Goal: Communication & Community: Ask a question

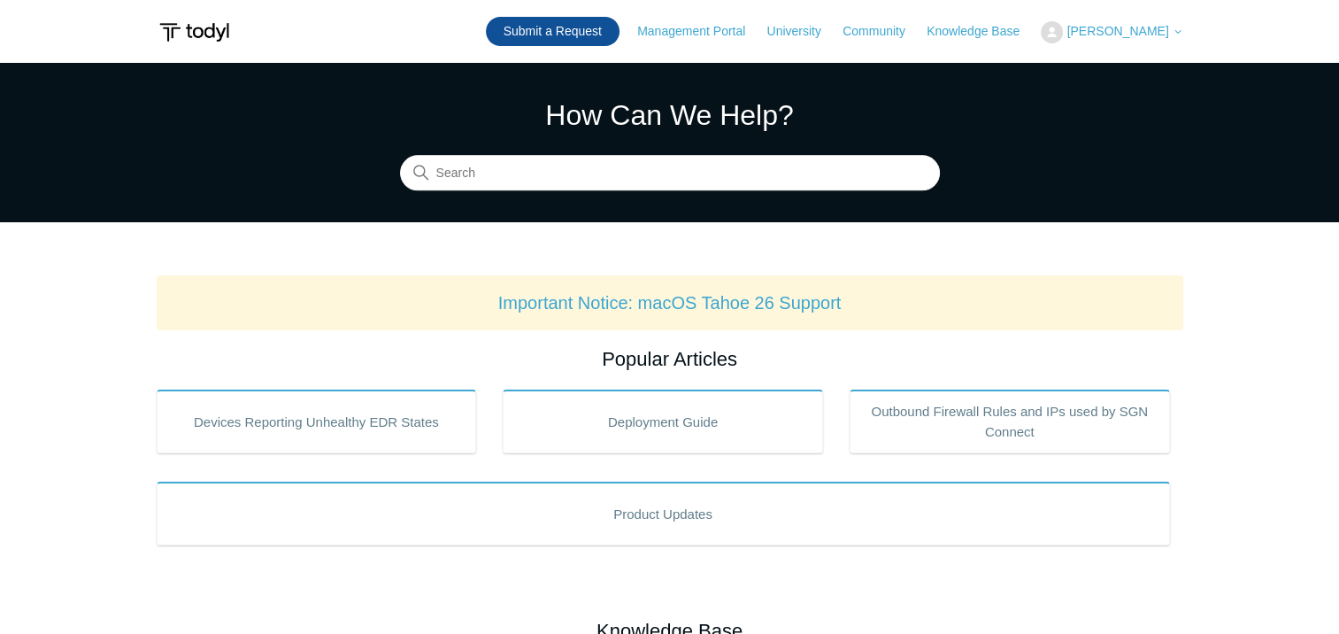
click at [603, 29] on link "Submit a Request" at bounding box center [553, 31] width 134 height 29
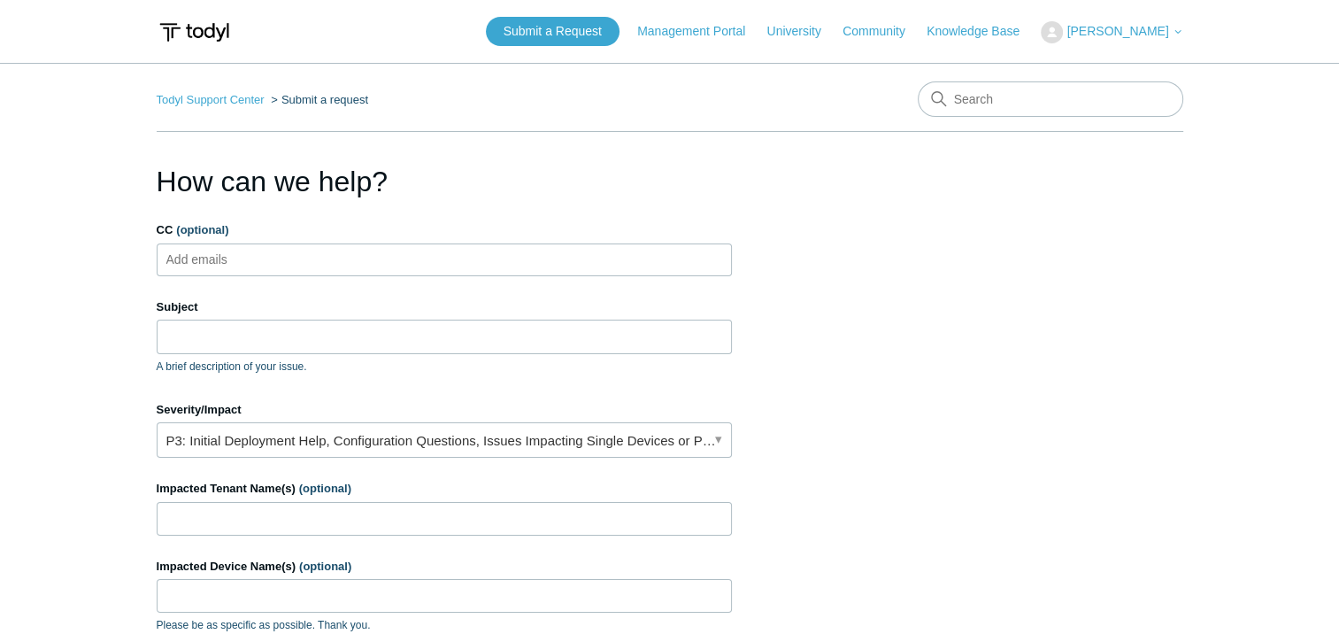
click at [321, 259] on ul "Add emails" at bounding box center [444, 259] width 575 height 33
click at [262, 333] on input "Subject" at bounding box center [444, 336] width 575 height 34
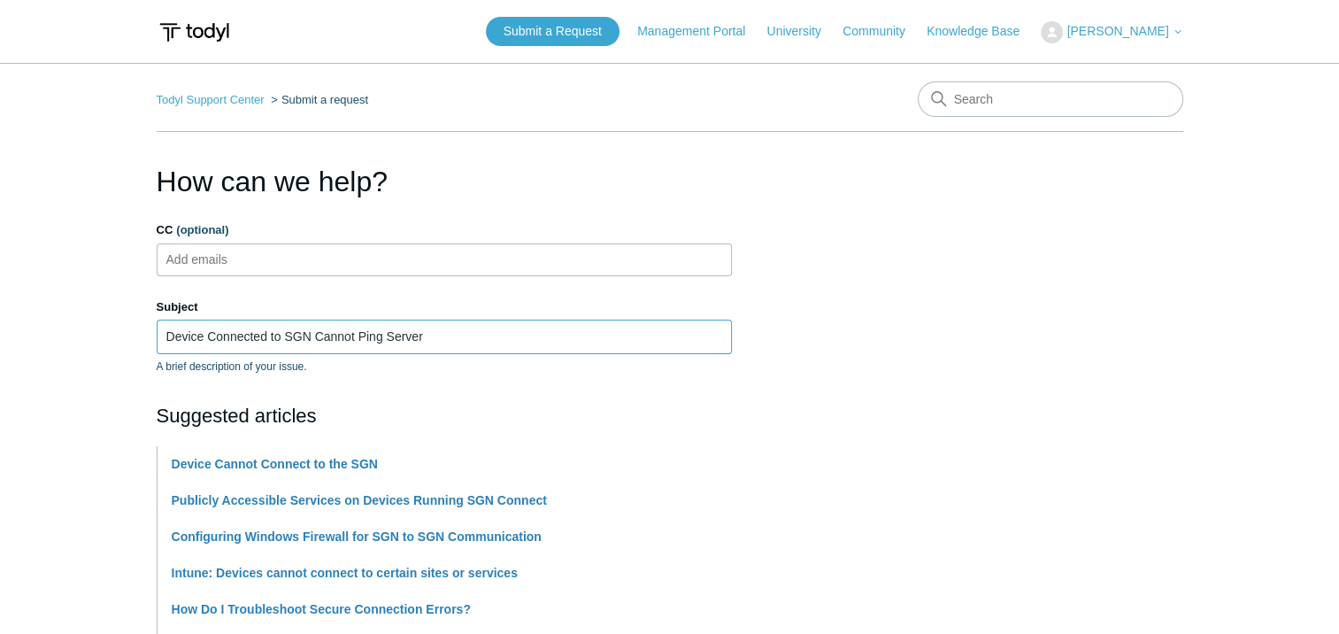
click at [311, 334] on input "Device Connected to SGN Cannot Ping Server" at bounding box center [444, 336] width 575 height 34
click at [368, 334] on input "Device Connected to SGN Cannot Ping Server" at bounding box center [444, 336] width 575 height 34
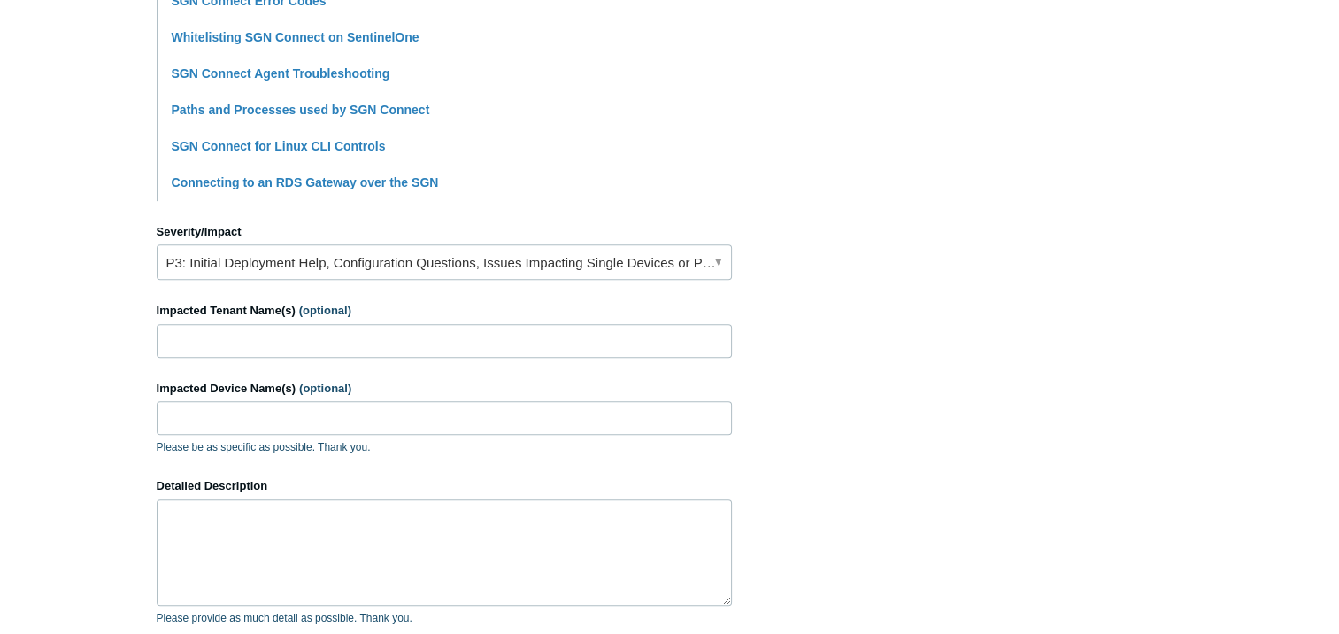
scroll to position [619, 0]
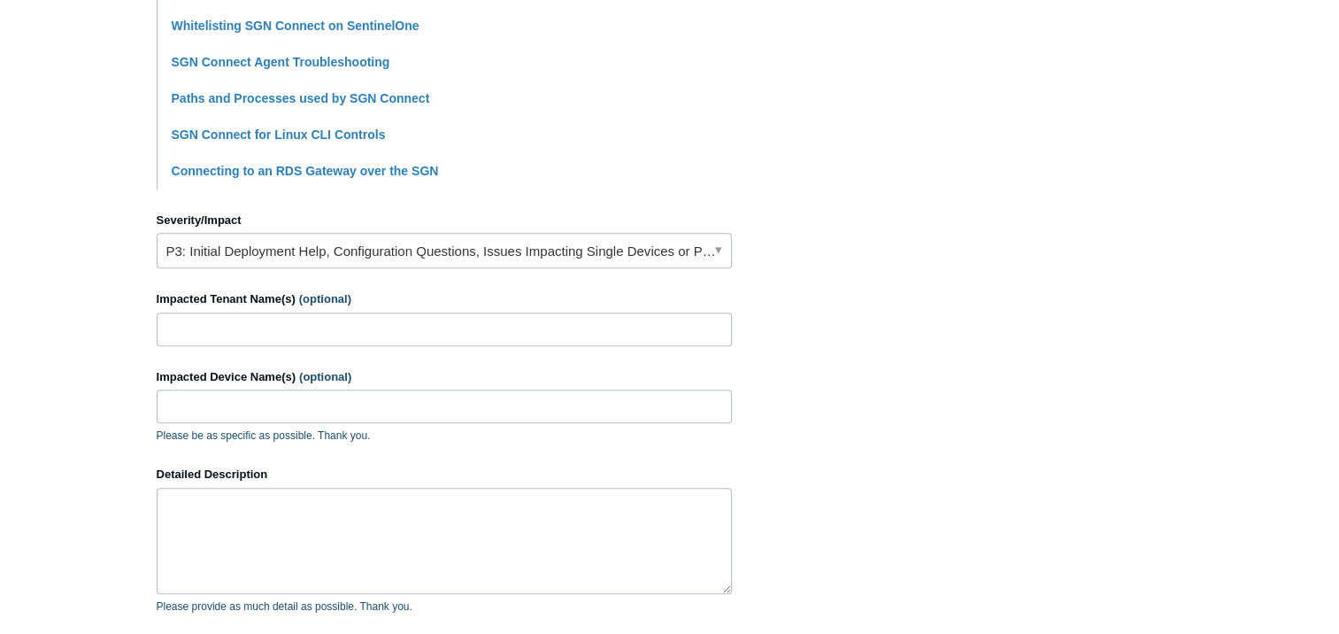
type input "Device Connected to SGN Cannot Connect to Server"
click at [350, 252] on link "P3: Initial Deployment Help, Configuration Questions, Issues Impacting Single D…" at bounding box center [444, 250] width 575 height 35
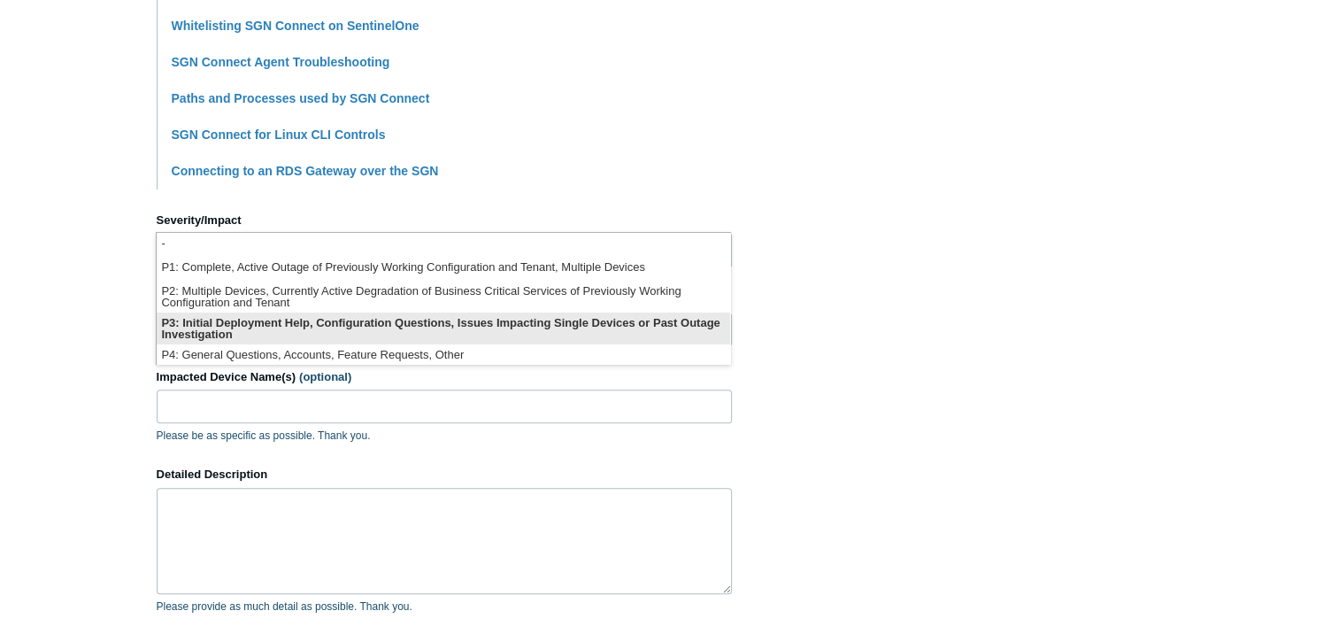
click at [467, 328] on li "P3: Initial Deployment Help, Configuration Questions, Issues Impacting Single D…" at bounding box center [443, 328] width 573 height 32
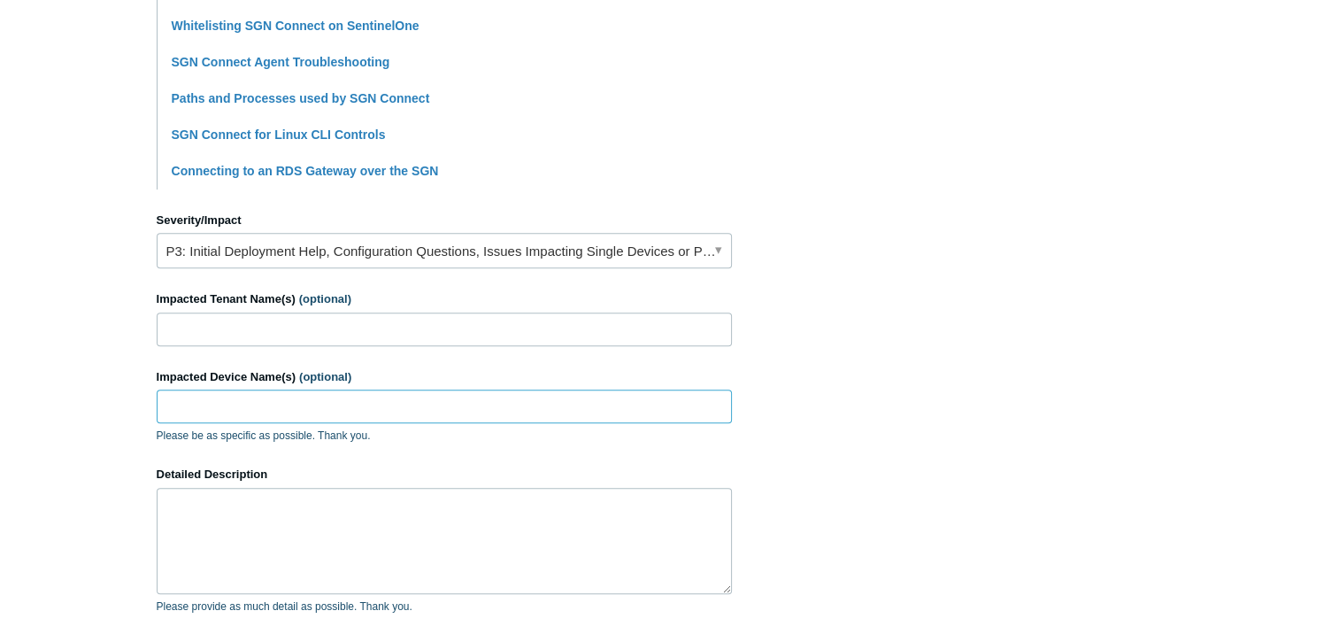
click at [340, 393] on input "Impacted Device Name(s) (optional)" at bounding box center [444, 406] width 575 height 34
paste input "ILL-220-051"
type input "ILL-220-051"
click at [291, 327] on input "Impacted Tenant Name(s) (optional)" at bounding box center [444, 329] width 575 height 34
type input "Radius"
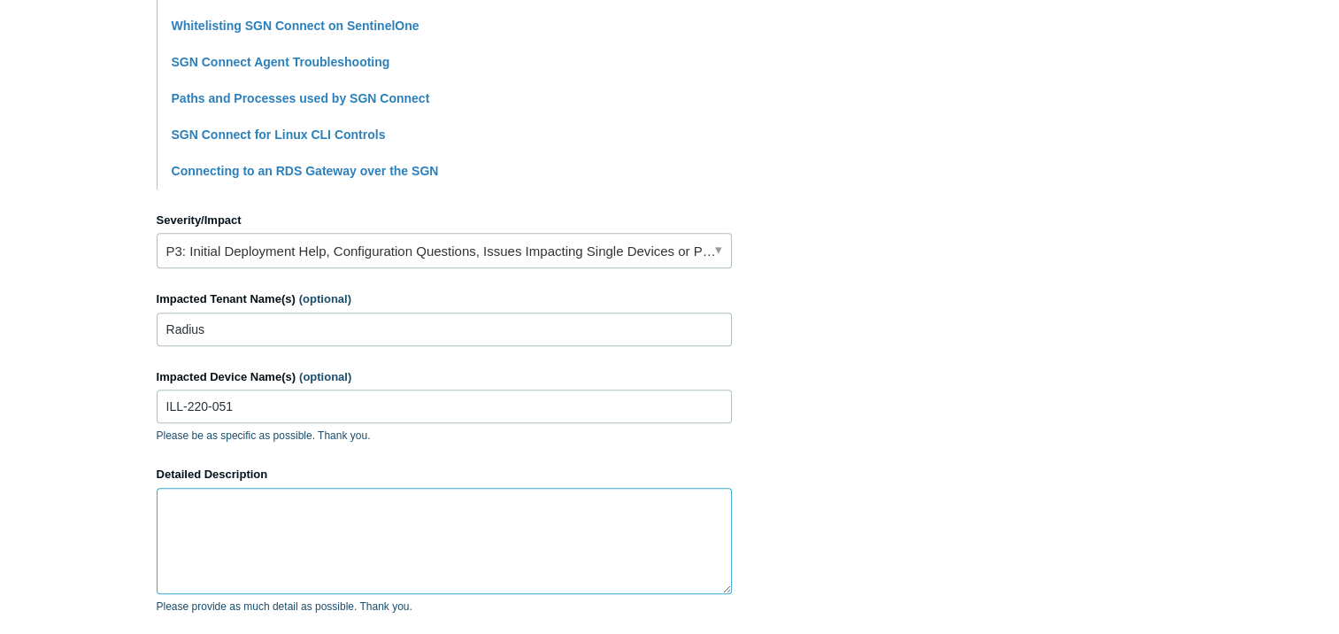
click at [276, 519] on textarea "Detailed Description" at bounding box center [444, 541] width 575 height 106
click at [507, 495] on textarea "User is attempting to RDP to server (destination IP" at bounding box center [444, 541] width 575 height 106
paste textarea "http://209.173.129.95/"
click at [478, 502] on textarea "User is attempting to RDP to server (destination IP http://209.173.129.95)" at bounding box center [444, 541] width 575 height 106
click at [565, 502] on textarea "User is attempting to RDP to server (destination IP 209.173.129.95)" at bounding box center [444, 541] width 575 height 106
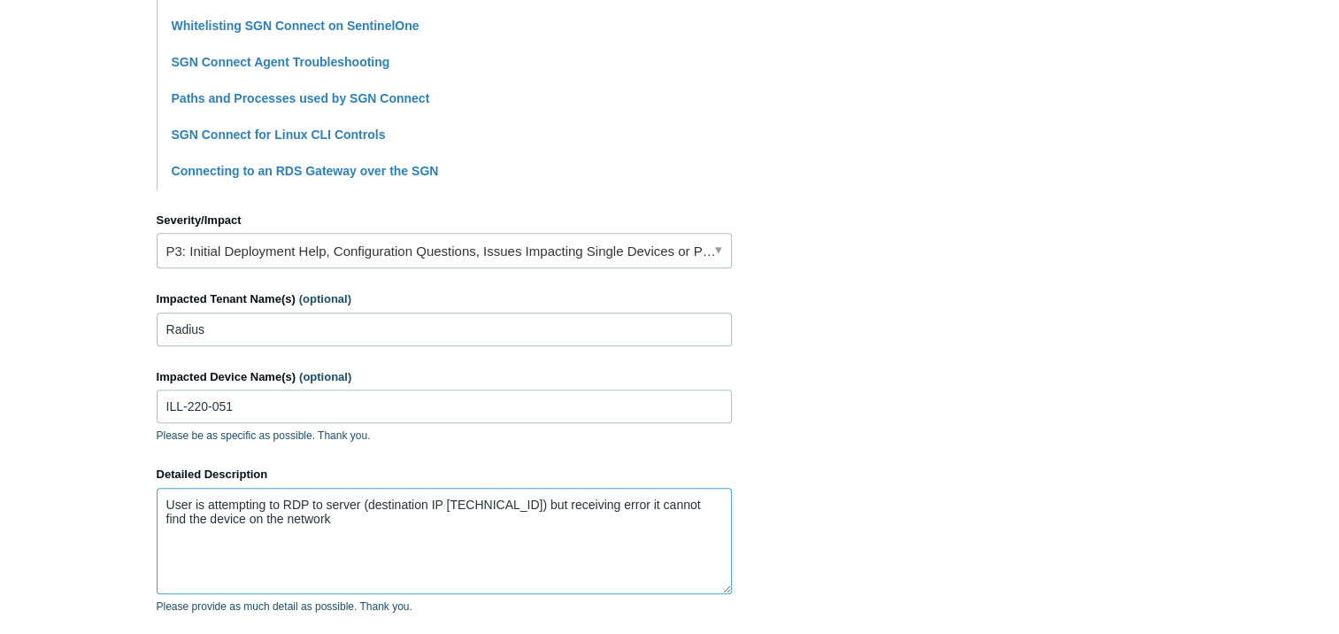
click at [523, 499] on textarea "User is attempting to RDP to server (destination IP 209.173.129.95) but receivi…" at bounding box center [444, 541] width 575 height 106
click at [442, 526] on textarea "User is attempting to RDP to server (destination IP 209.173.129.195) but receiv…" at bounding box center [444, 541] width 575 height 106
drag, startPoint x: 450, startPoint y: 530, endPoint x: 457, endPoint y: 519, distance: 12.8
click at [450, 526] on textarea "User is attempting to RDP to server (destination IP 209.173.129.195) but receiv…" at bounding box center [444, 541] width 575 height 106
click at [457, 517] on textarea "User is attempting to RDP to server (destination IP 209.173.129.195) but receiv…" at bounding box center [444, 541] width 575 height 106
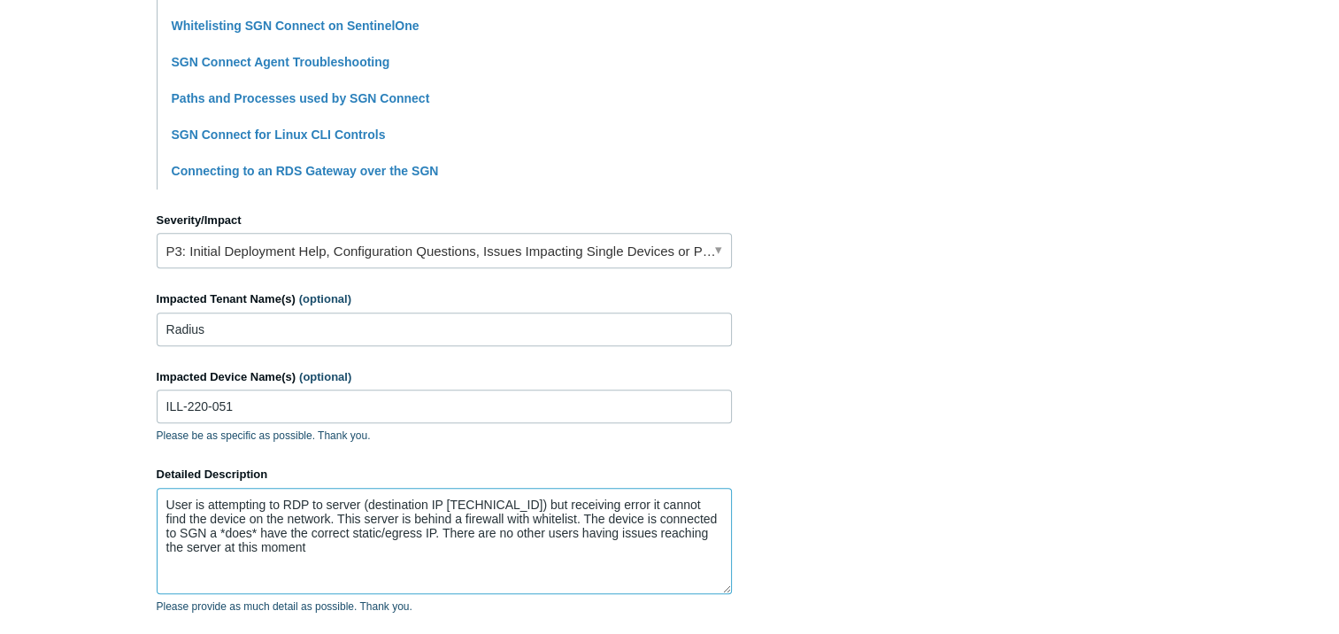
click at [200, 528] on textarea "User is attempting to RDP to server (destination IP 209.173.129.195) but receiv…" at bounding box center [444, 541] width 575 height 106
click at [382, 552] on textarea "User is attempting to RDP to server (destination IP 209.173.129.195) but receiv…" at bounding box center [444, 541] width 575 height 106
click at [431, 534] on textarea "User is attempting to RDP to server (destination IP 209.173.129.195) but receiv…" at bounding box center [444, 541] width 575 height 106
click at [438, 531] on textarea "User is attempting to RDP to server (destination IP 209.173.129.195) but receiv…" at bounding box center [444, 541] width 575 height 106
click at [448, 544] on textarea "User is attempting to RDP to server (destination IP 209.173.129.195) but receiv…" at bounding box center [444, 541] width 575 height 106
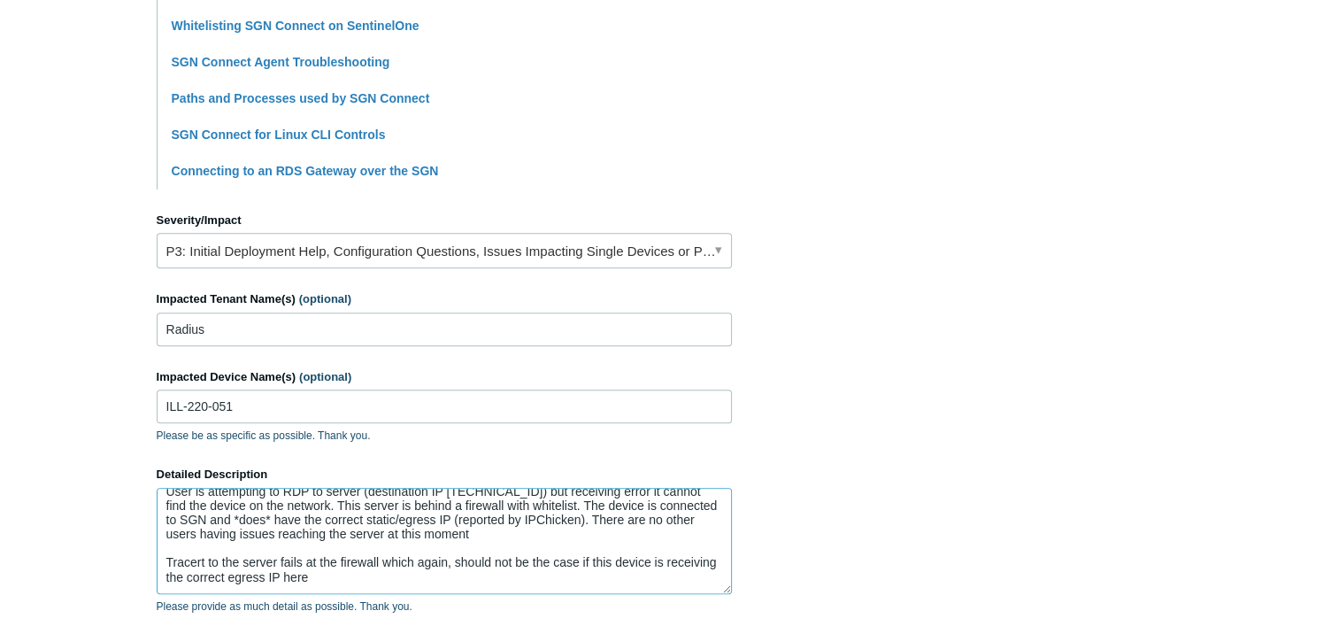
scroll to position [27, 0]
click at [424, 549] on textarea "User is attempting to RDP to server (destination IP 209.173.129.195) but receiv…" at bounding box center [444, 541] width 575 height 106
click at [549, 545] on textarea "User is attempting to RDP to server (destination IP 209.173.129.195) but receiv…" at bounding box center [444, 541] width 575 height 106
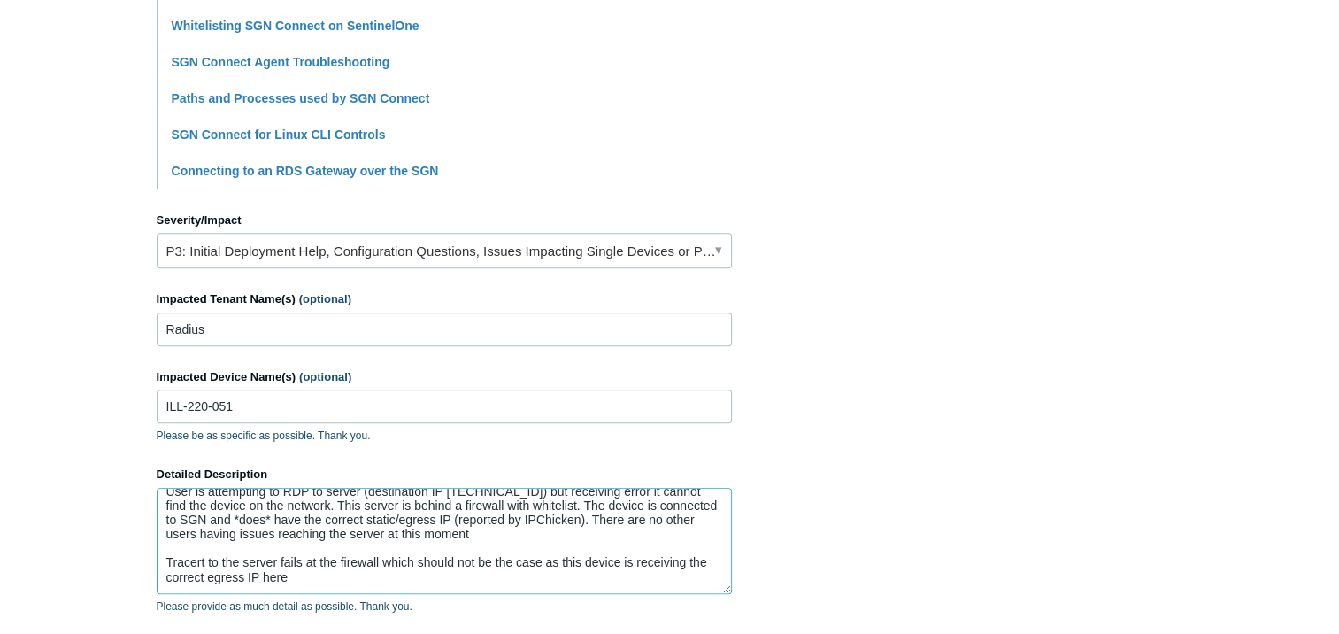
click at [316, 572] on textarea "User is attempting to RDP to server (destination IP 209.173.129.195) but receiv…" at bounding box center [444, 541] width 575 height 106
click at [279, 561] on textarea "User is attempting to RDP to server (destination IP 209.173.129.195) but receiv…" at bounding box center [444, 541] width 575 height 106
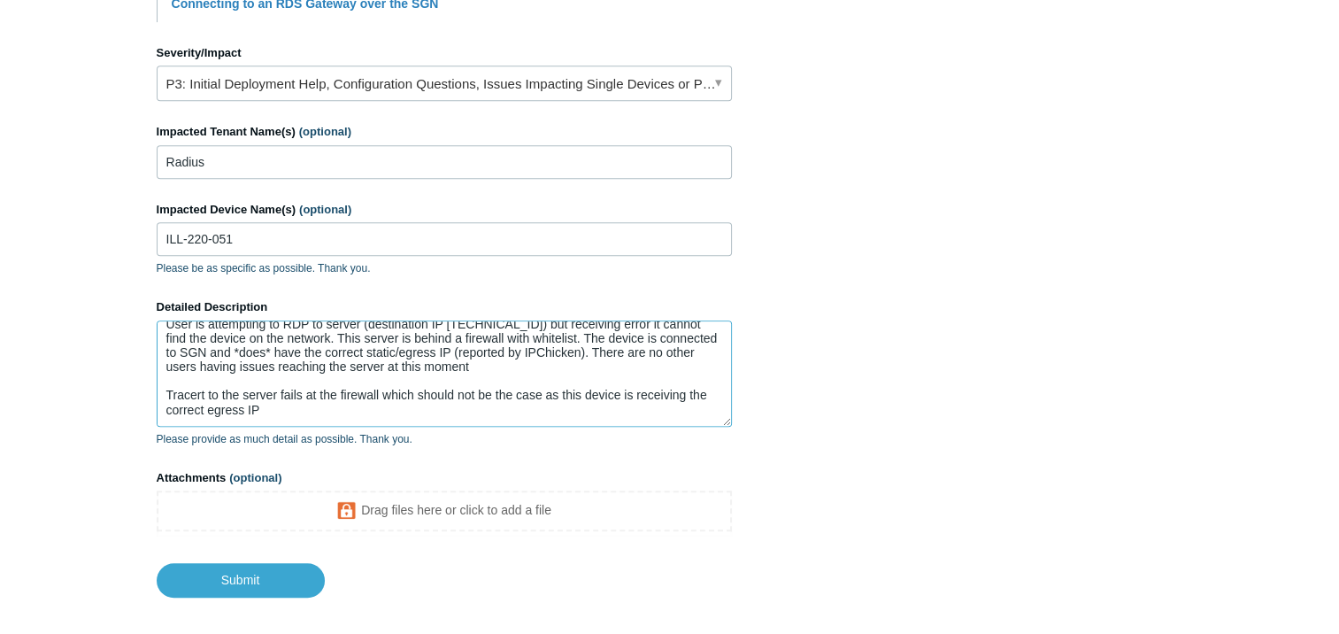
scroll to position [796, 0]
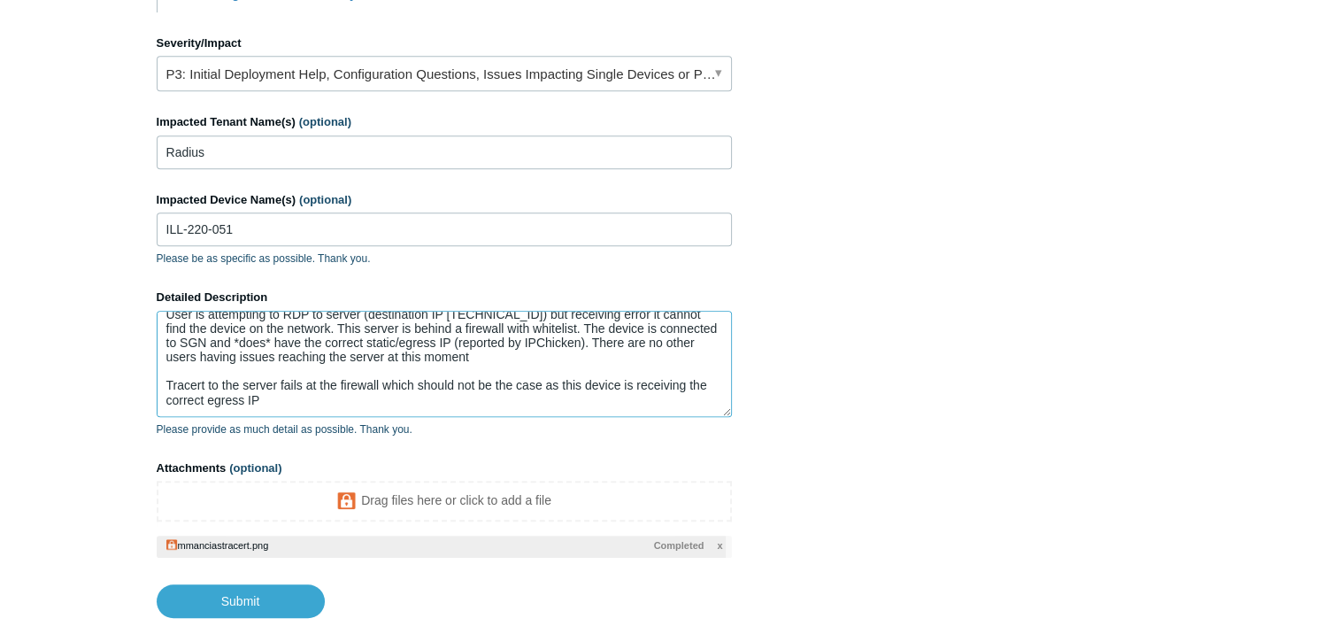
click at [295, 383] on textarea "User is attempting to RDP to server (destination IP 209.173.129.195) but receiv…" at bounding box center [444, 364] width 575 height 106
click at [551, 369] on textarea "User is attempting to RDP to server (destination IP 209.173.129.195) but receiv…" at bounding box center [444, 364] width 575 height 106
drag, startPoint x: 304, startPoint y: 382, endPoint x: 145, endPoint y: 371, distance: 159.7
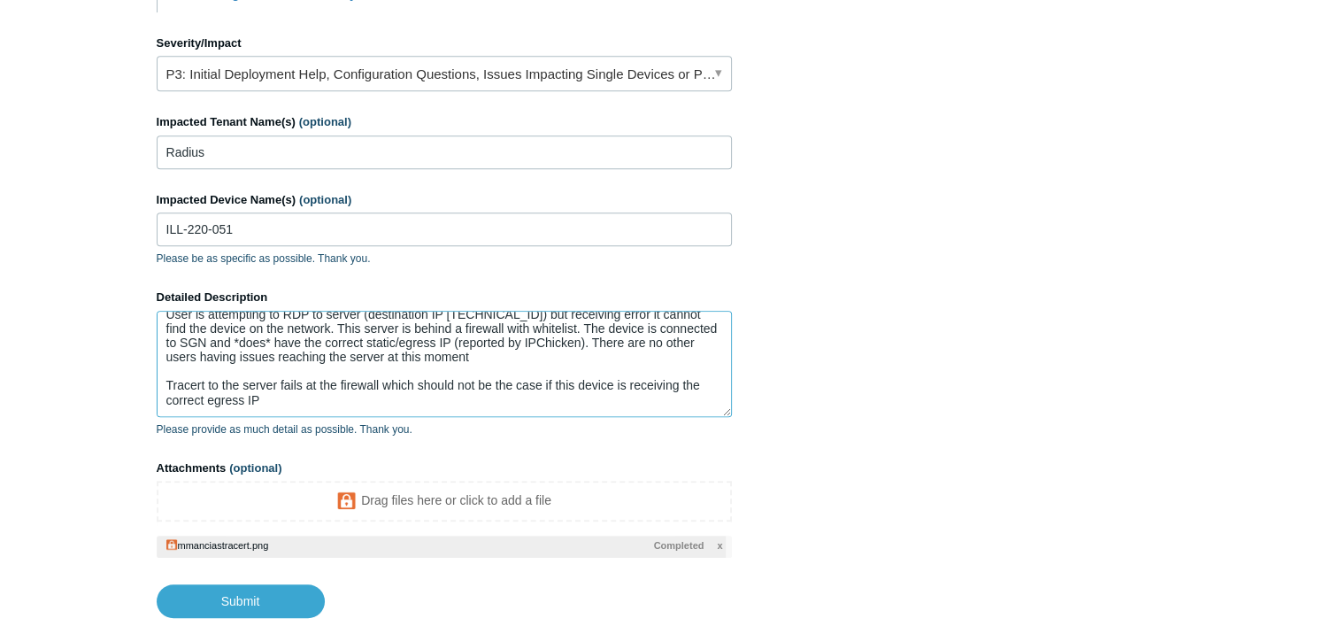
click at [357, 378] on textarea "User is attempting to RDP to server (destination IP 209.173.129.195) but receiv…" at bounding box center [444, 364] width 575 height 106
drag, startPoint x: 278, startPoint y: 386, endPoint x: 123, endPoint y: 373, distance: 155.4
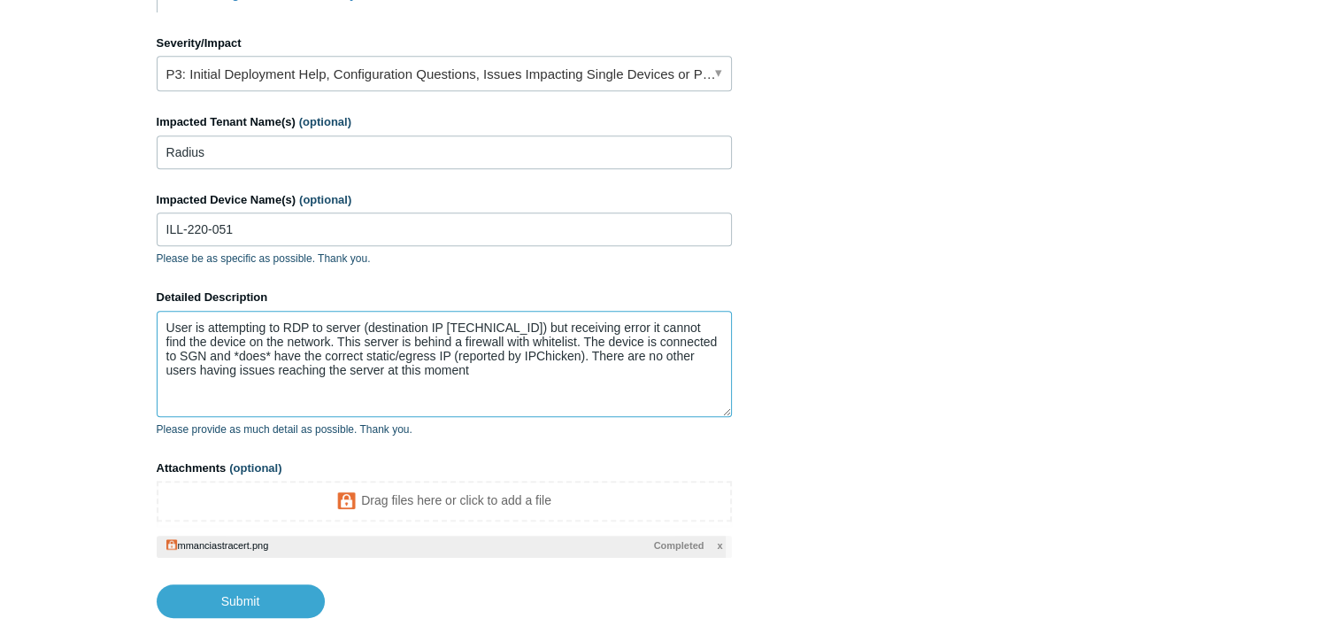
scroll to position [0, 0]
click at [308, 366] on textarea "User is attempting to RDP to server (destination IP 209.173.129.195) but receiv…" at bounding box center [444, 364] width 575 height 106
click at [279, 593] on input "Submit" at bounding box center [241, 601] width 168 height 35
type textarea "User is attempting to RDP to server (destination IP 209.173.129.195) but receiv…"
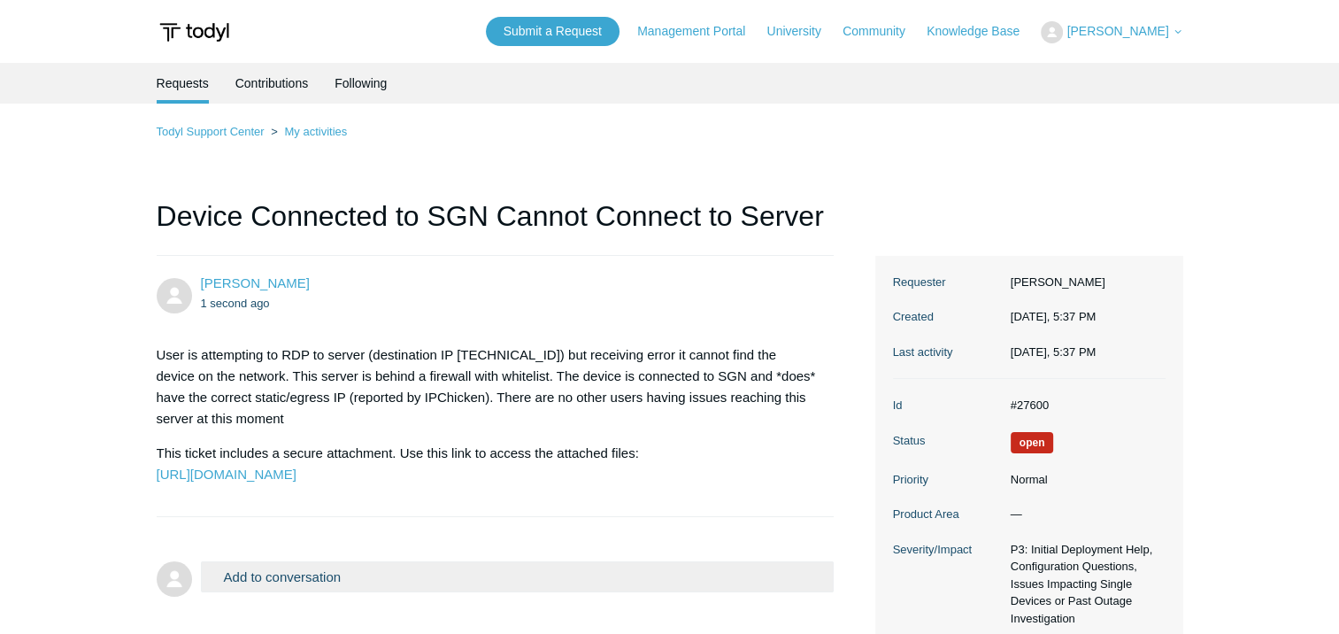
click at [781, 334] on section "User is attempting to RDP to server (destination IP 209.173.129.195) but receiv…" at bounding box center [487, 414] width 660 height 167
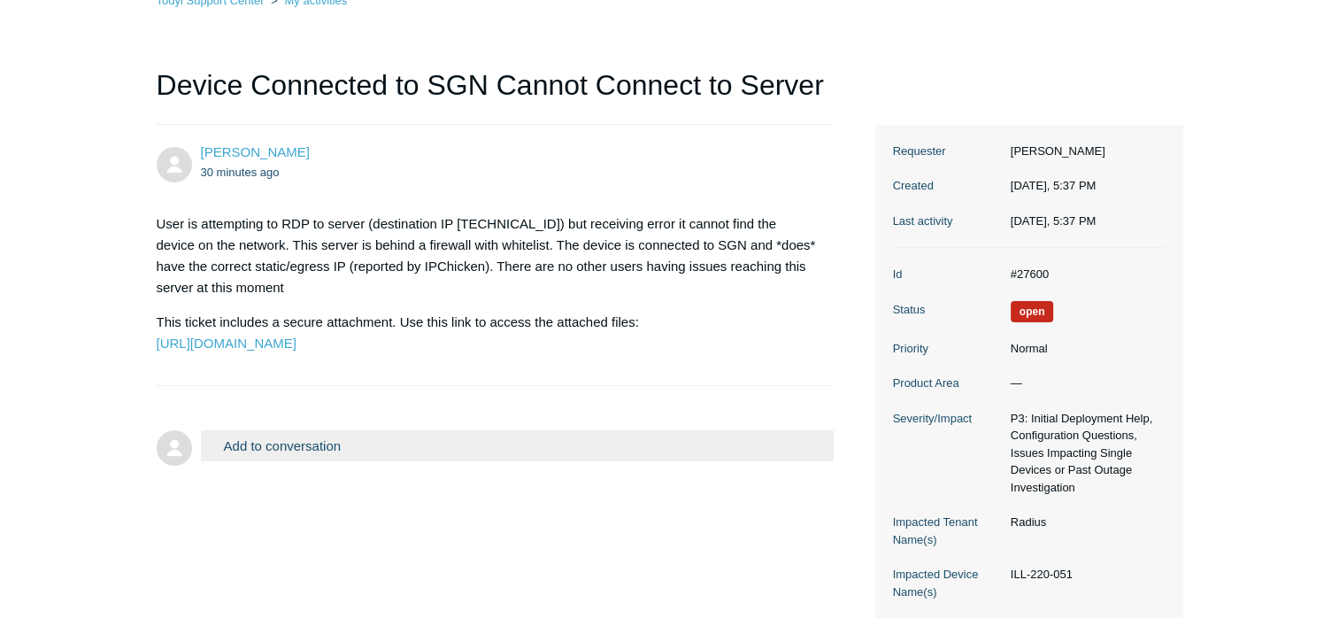
scroll to position [238, 0]
